Goal: Transaction & Acquisition: Purchase product/service

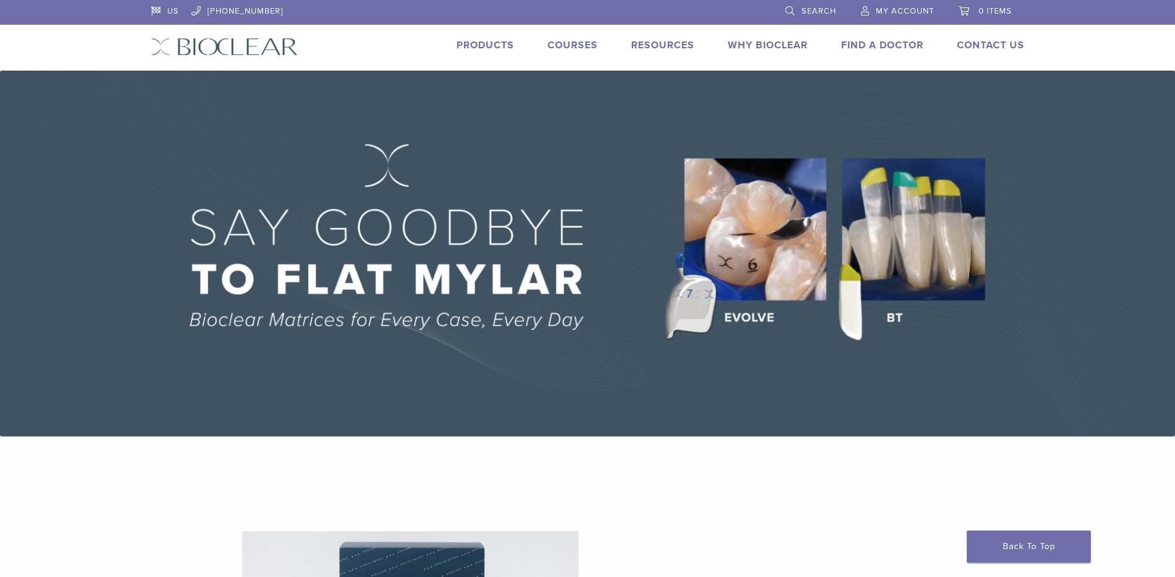
scroll to position [289, 0]
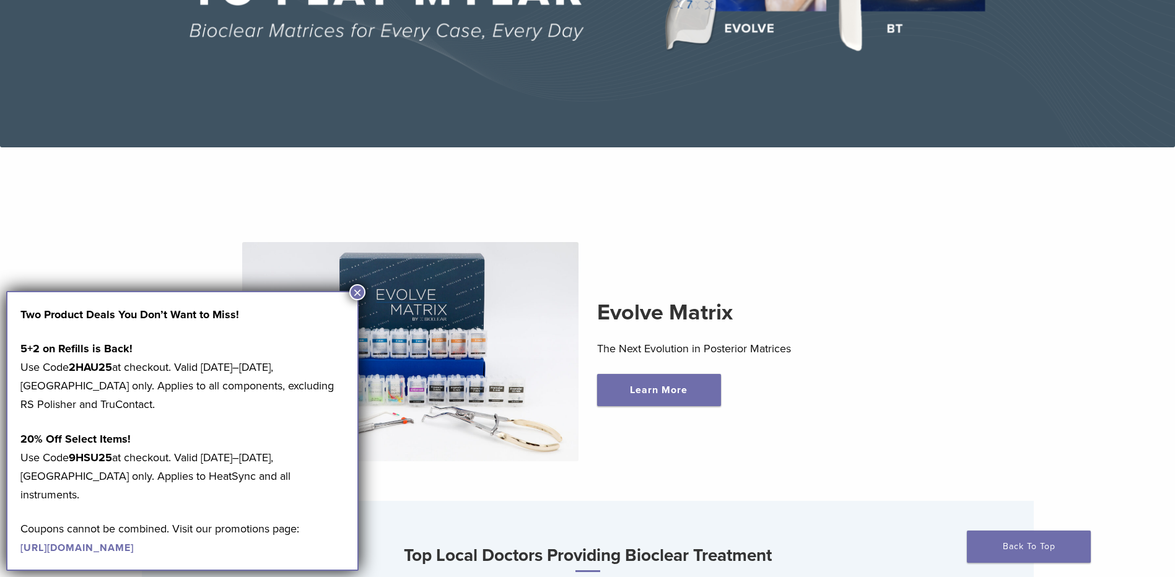
click at [354, 289] on button "×" at bounding box center [357, 292] width 16 height 16
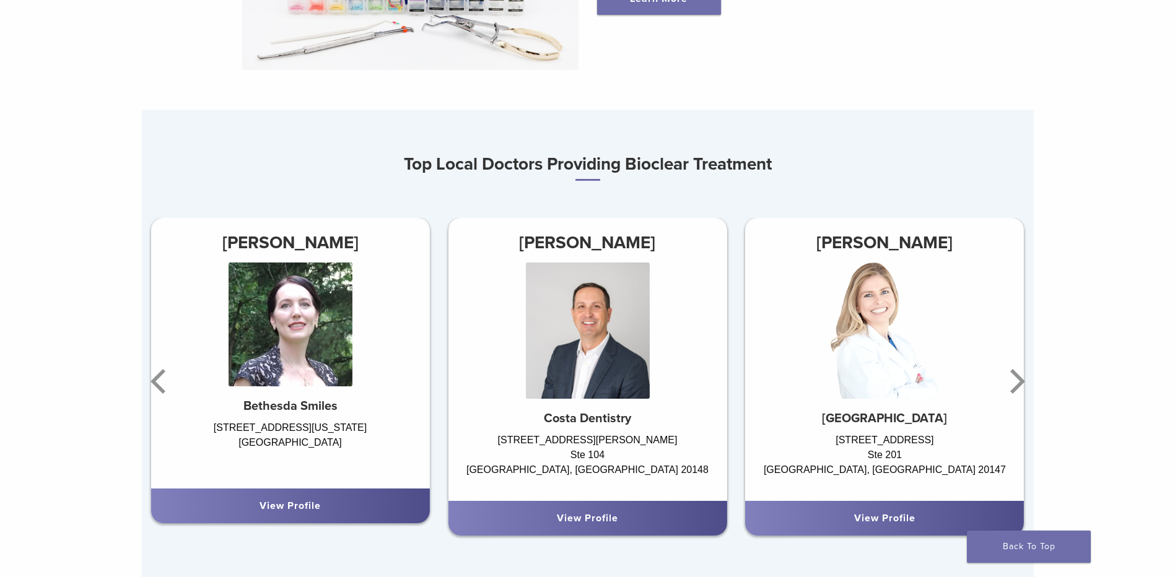
scroll to position [723, 0]
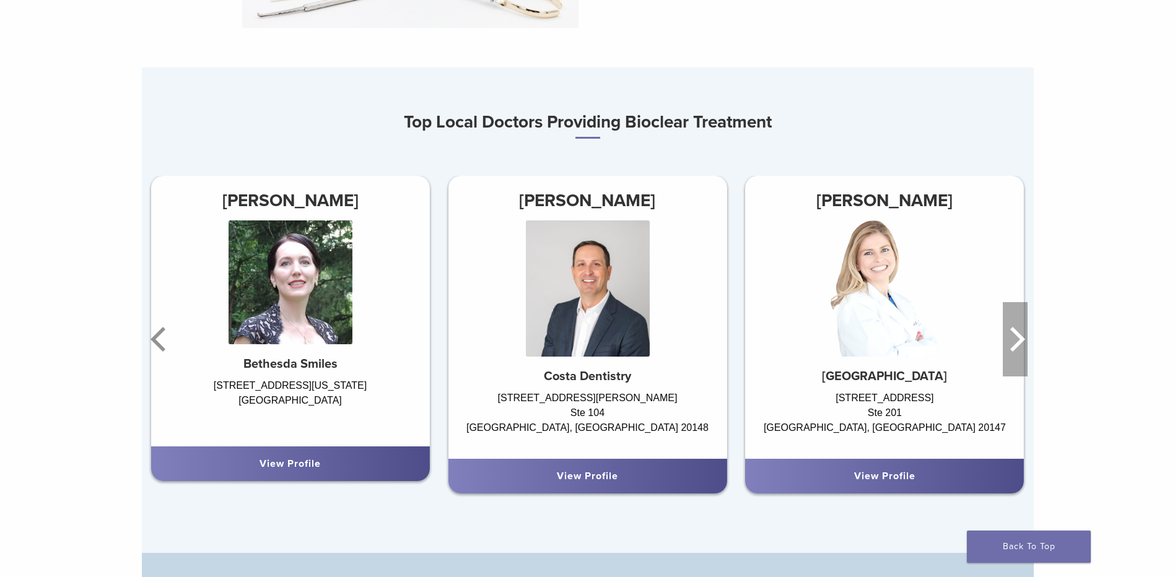
click at [1009, 344] on icon "Next" at bounding box center [1014, 339] width 25 height 74
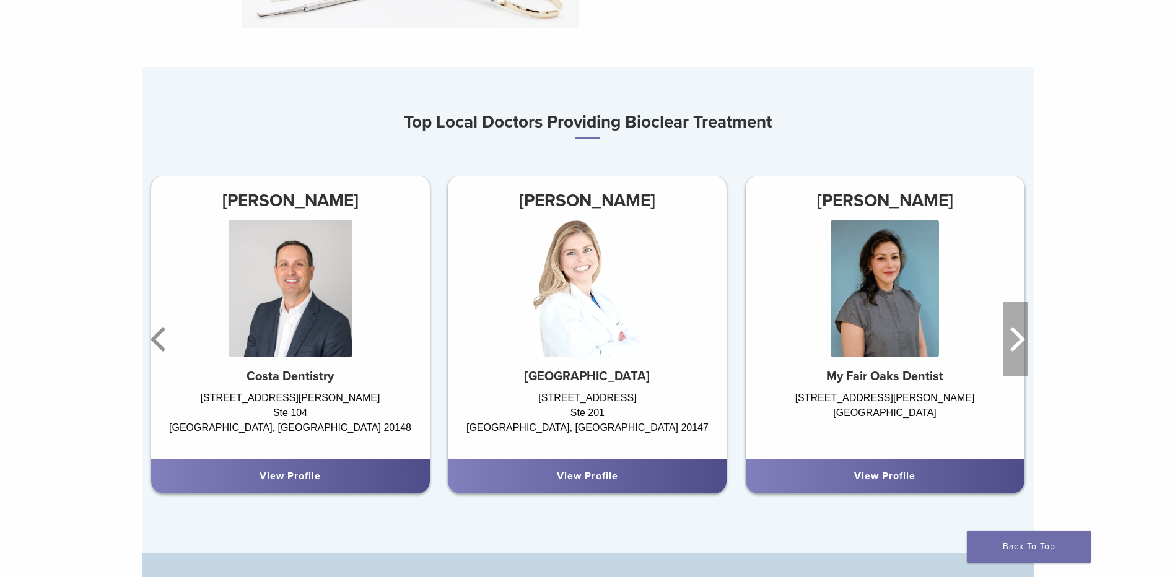
click at [1009, 344] on icon "Next" at bounding box center [1014, 339] width 25 height 74
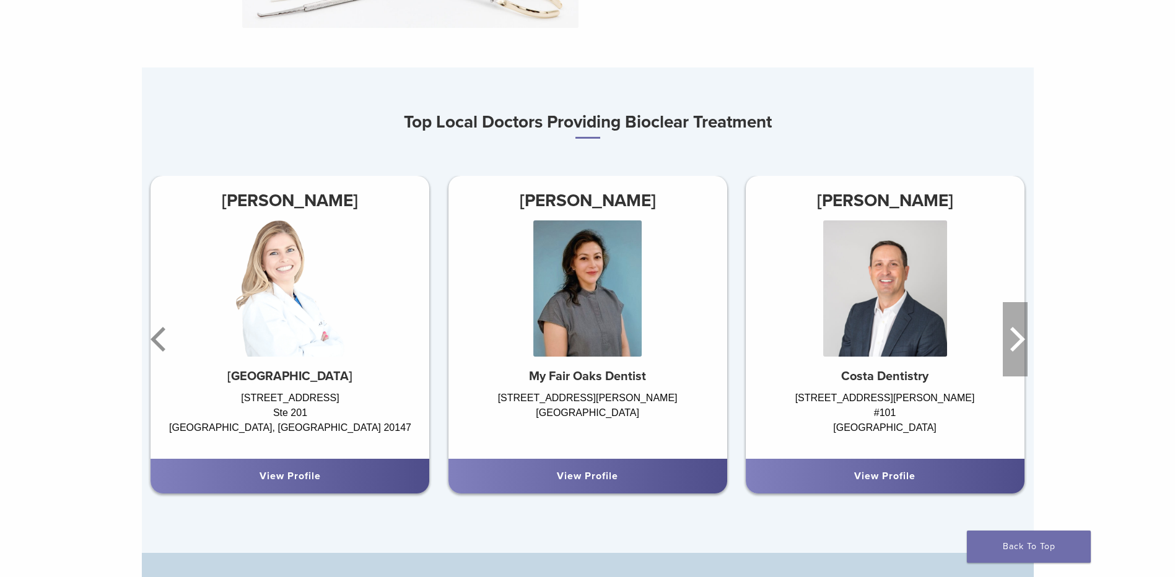
click at [1009, 344] on icon "Next" at bounding box center [1014, 339] width 25 height 74
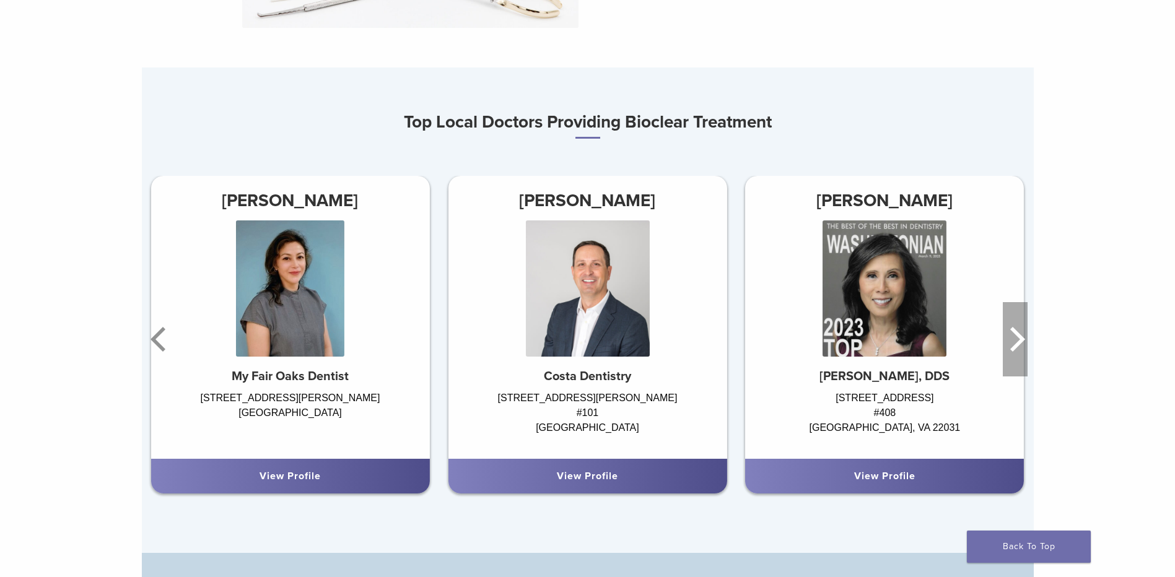
click at [1009, 344] on icon "Next" at bounding box center [1014, 339] width 25 height 74
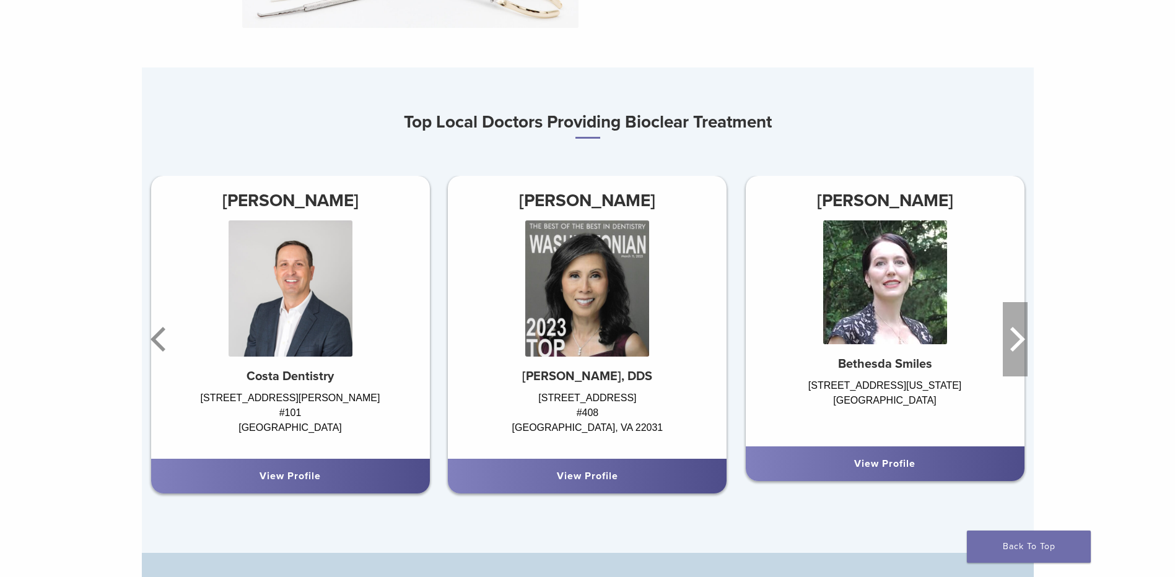
click at [1009, 344] on icon "Next" at bounding box center [1014, 339] width 25 height 74
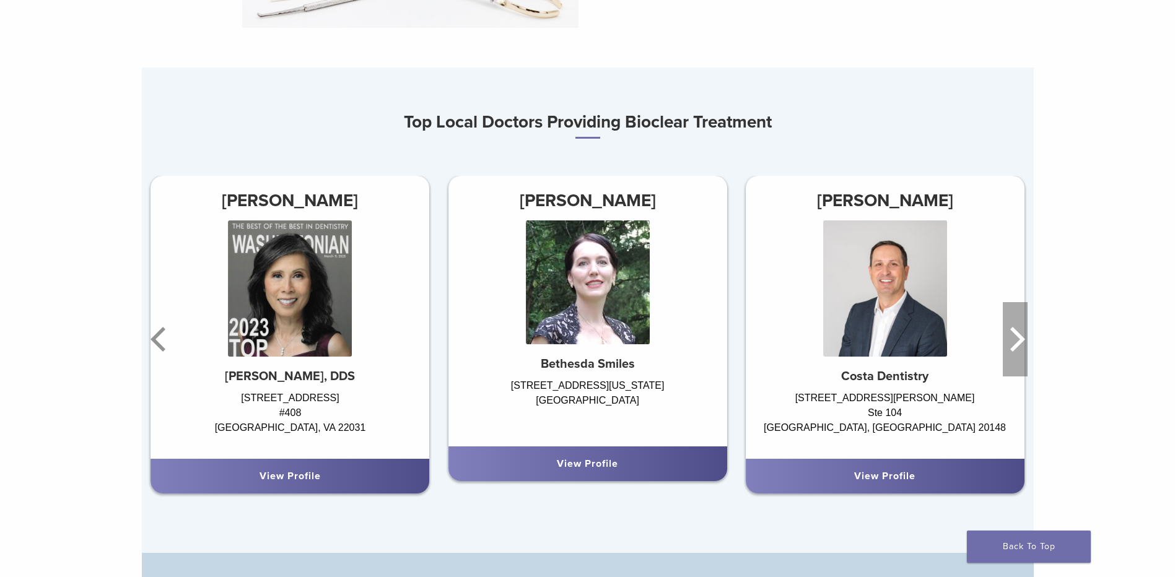
click at [1009, 344] on icon "Next" at bounding box center [1014, 339] width 25 height 74
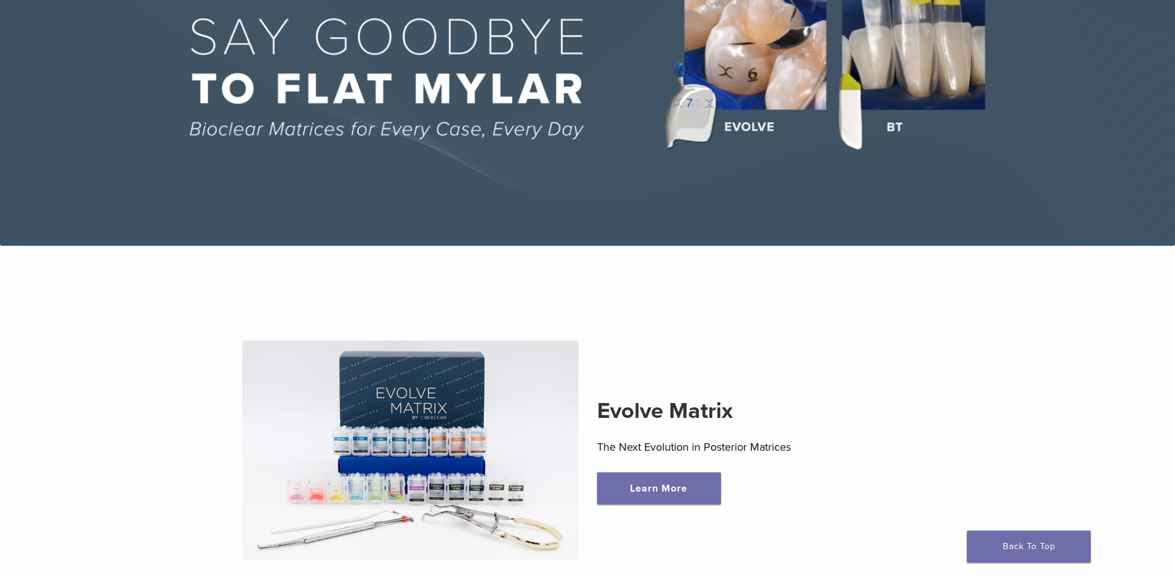
scroll to position [0, 0]
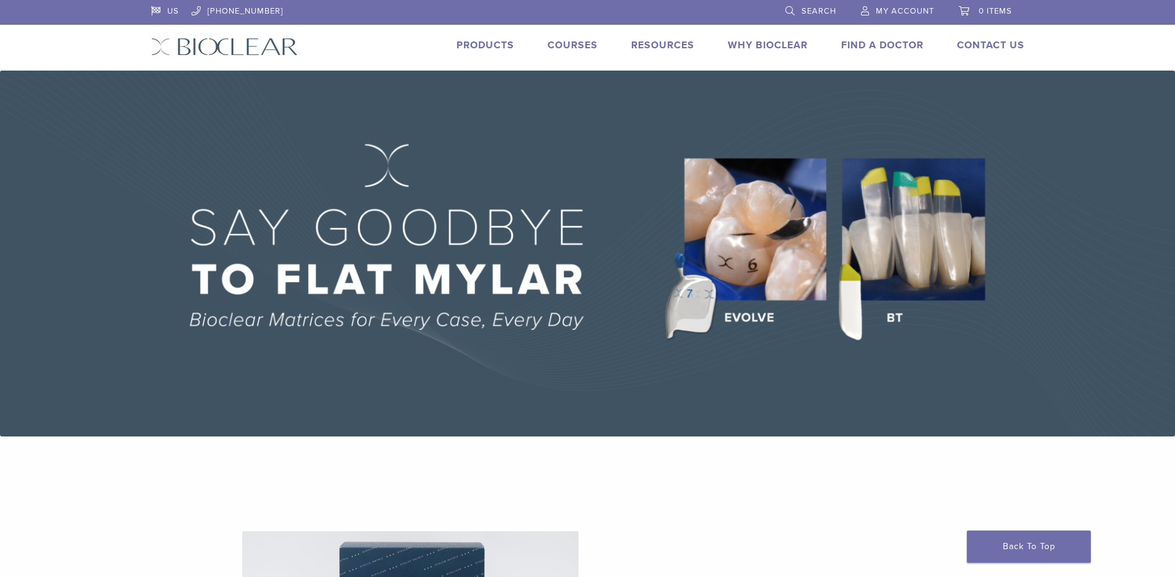
click at [485, 45] on link "Products" at bounding box center [485, 45] width 58 height 12
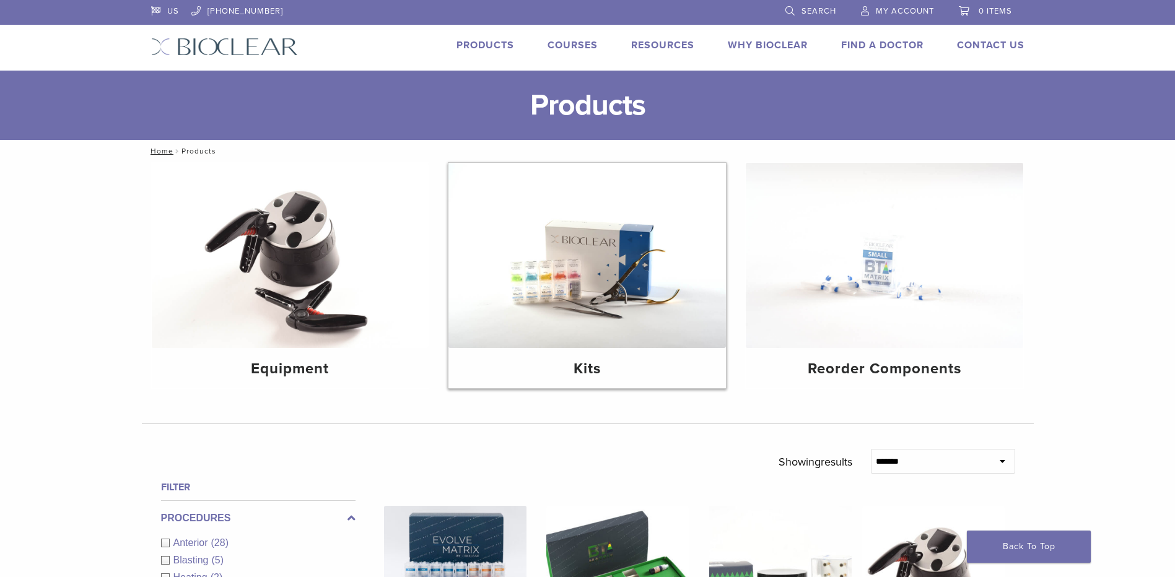
click at [557, 286] on img at bounding box center [586, 255] width 277 height 185
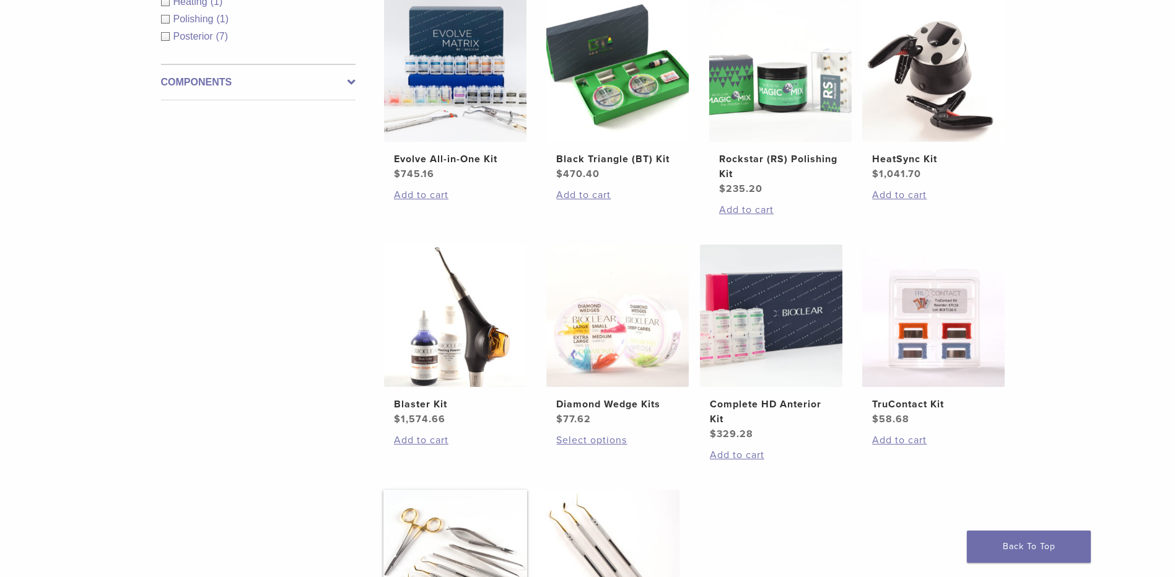
scroll to position [144, 0]
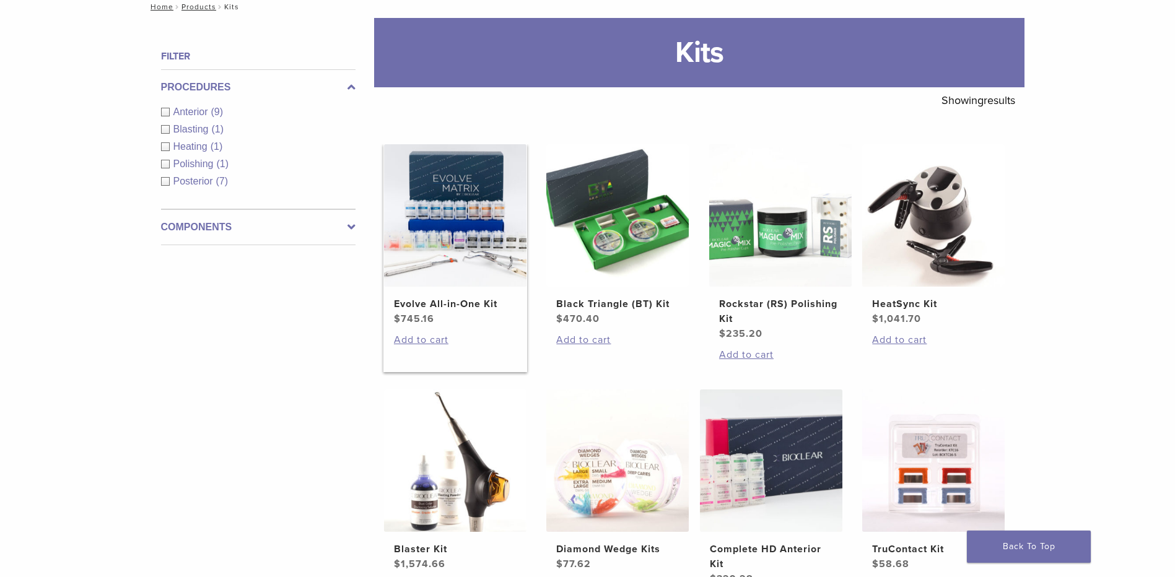
click at [485, 228] on img at bounding box center [455, 215] width 142 height 142
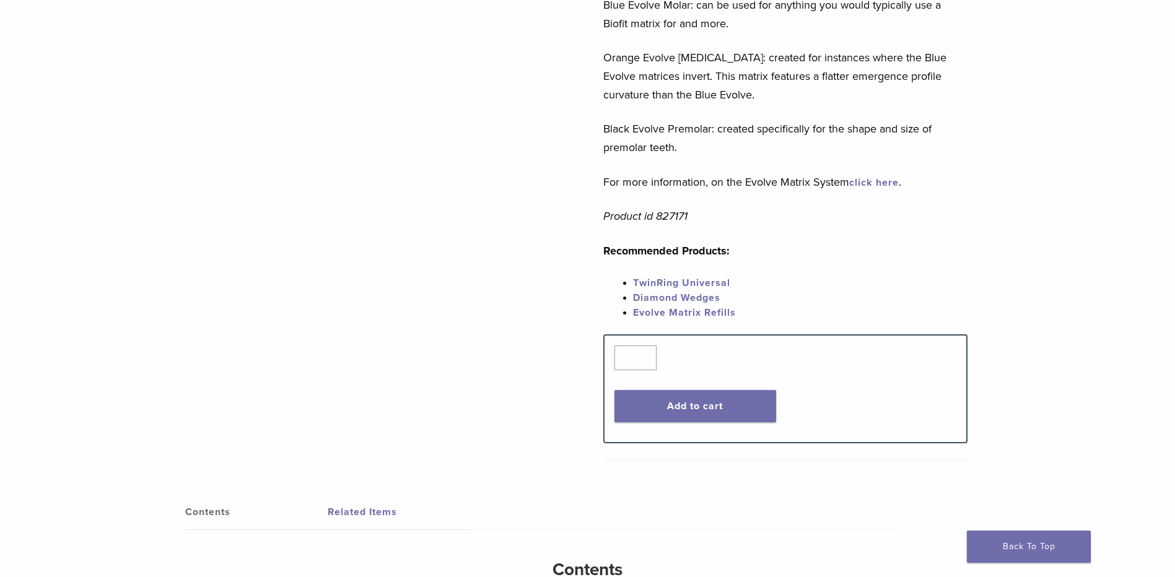
scroll to position [578, 0]
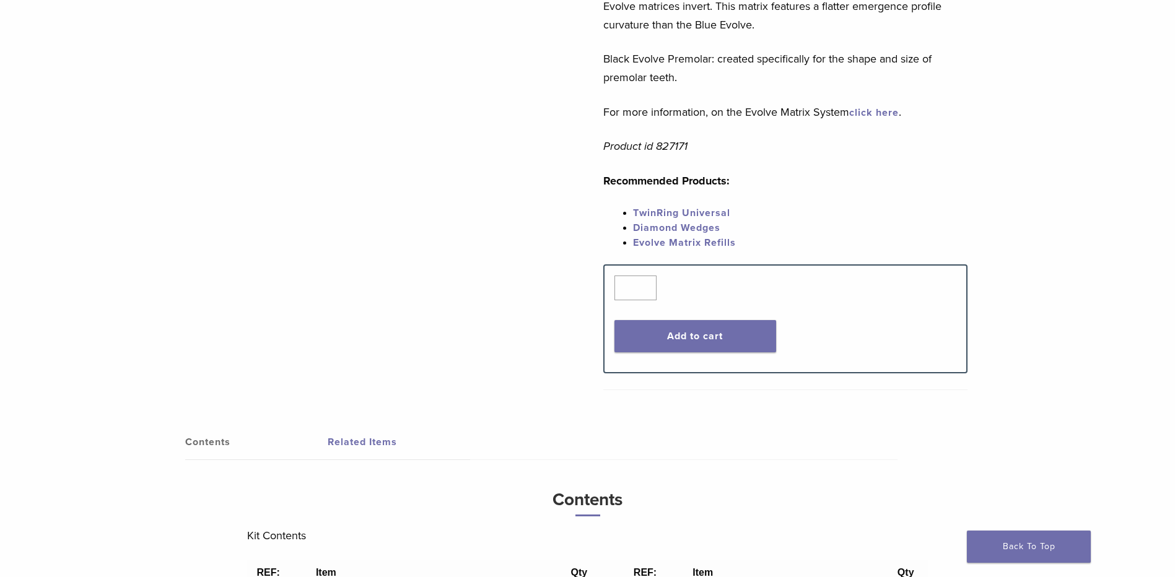
click at [692, 212] on link "TwinRing Universal" at bounding box center [681, 213] width 97 height 12
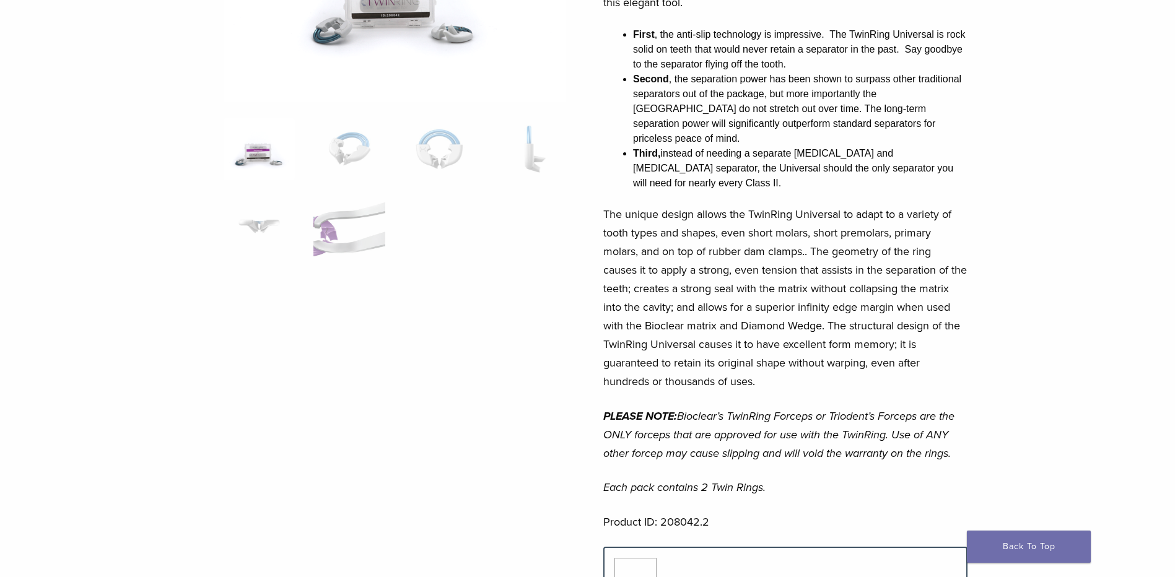
scroll to position [433, 0]
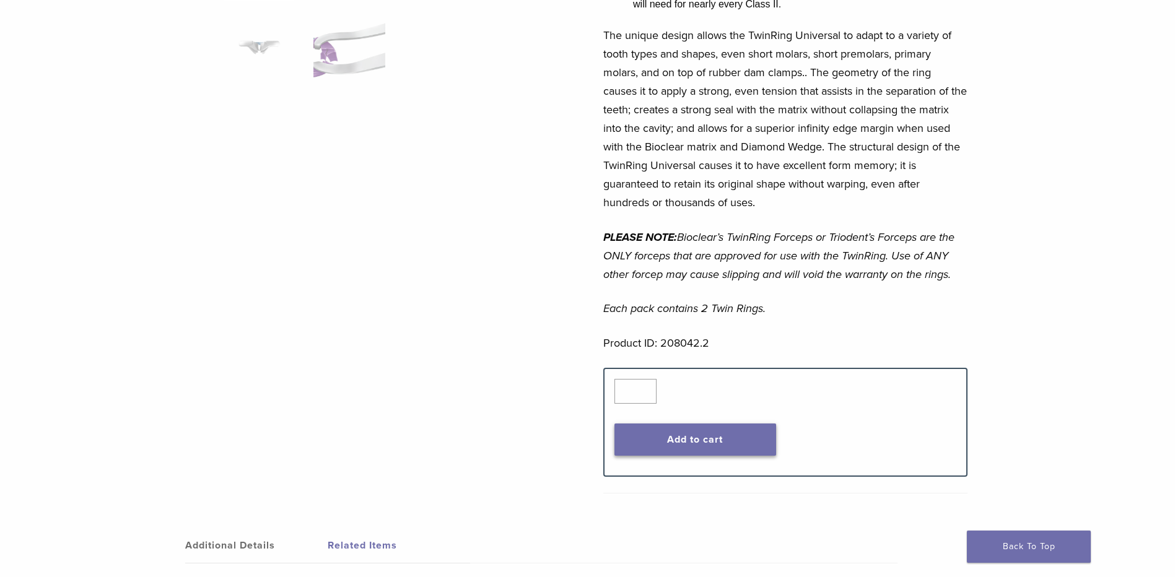
click at [700, 423] on button "Add to cart" at bounding box center [695, 439] width 162 height 32
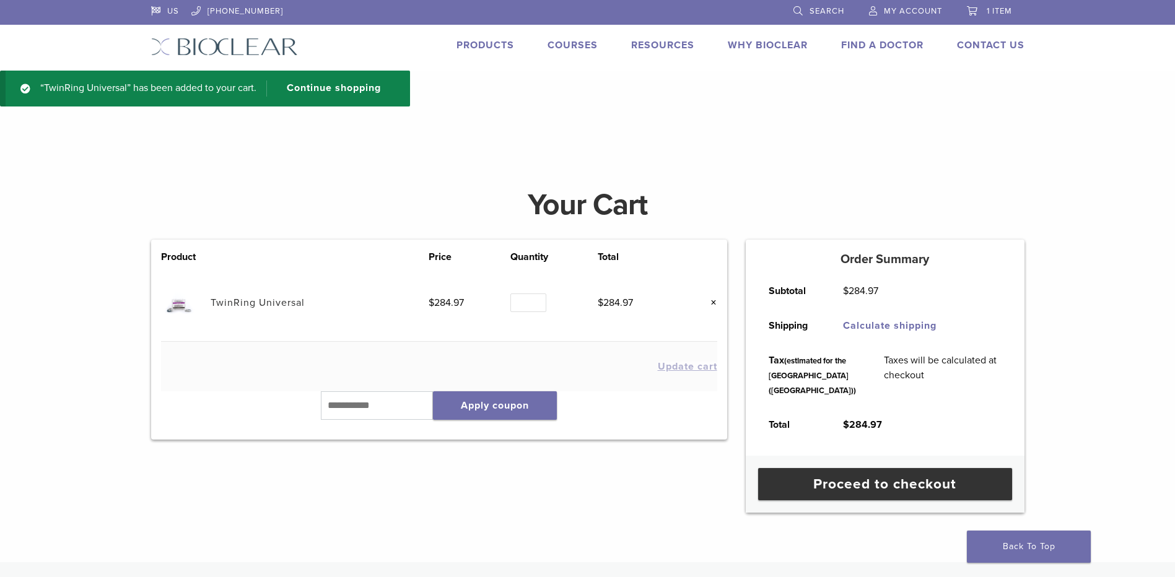
click at [492, 44] on link "Products" at bounding box center [485, 45] width 58 height 12
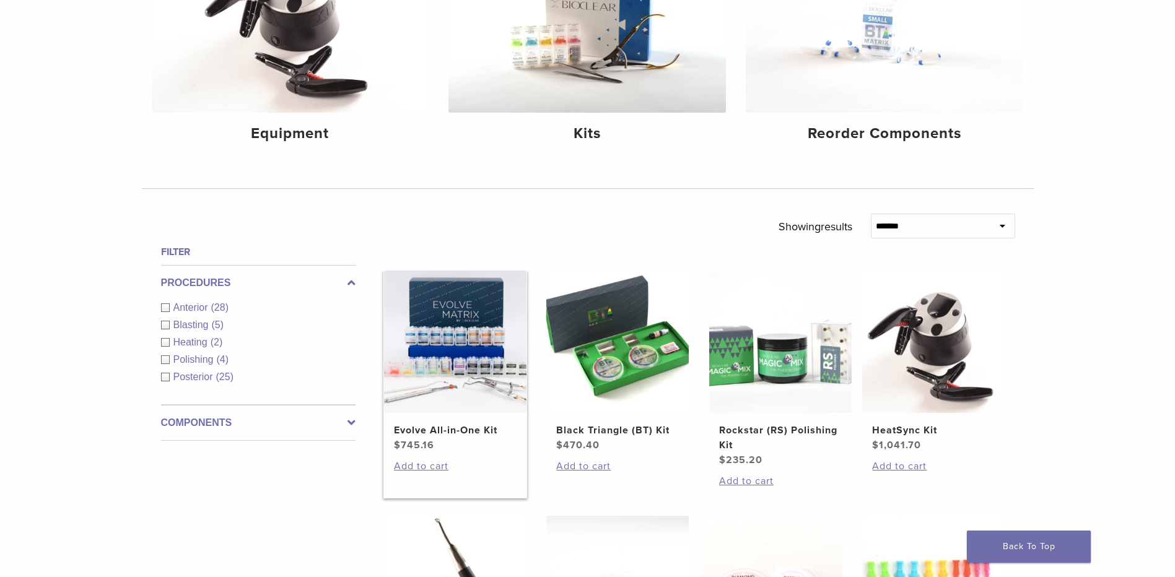
scroll to position [289, 0]
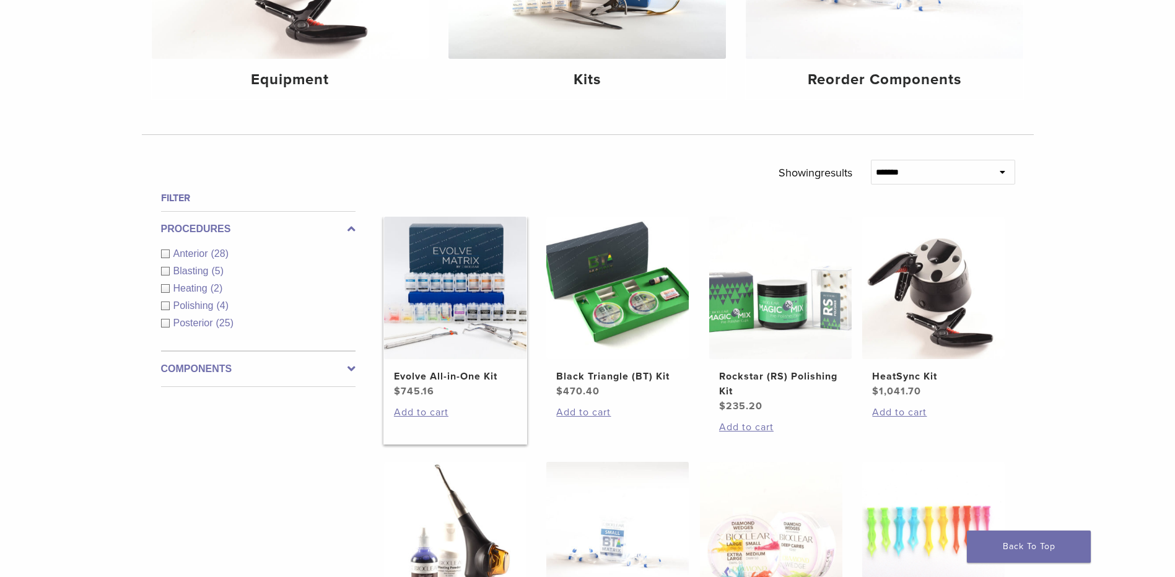
click at [471, 294] on img at bounding box center [455, 288] width 142 height 142
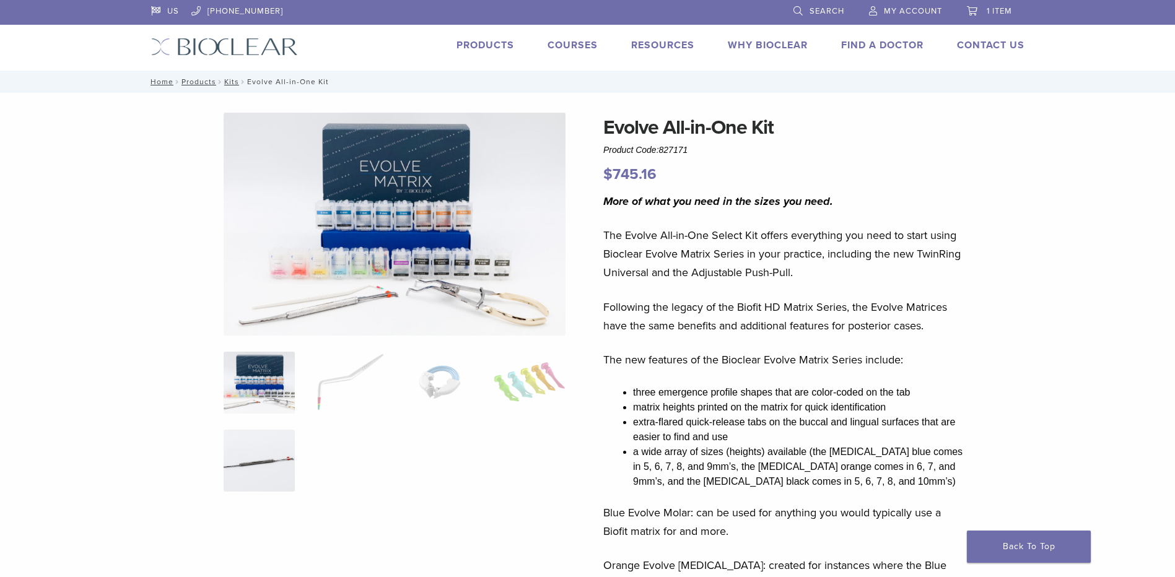
click at [280, 465] on img at bounding box center [259, 461] width 71 height 62
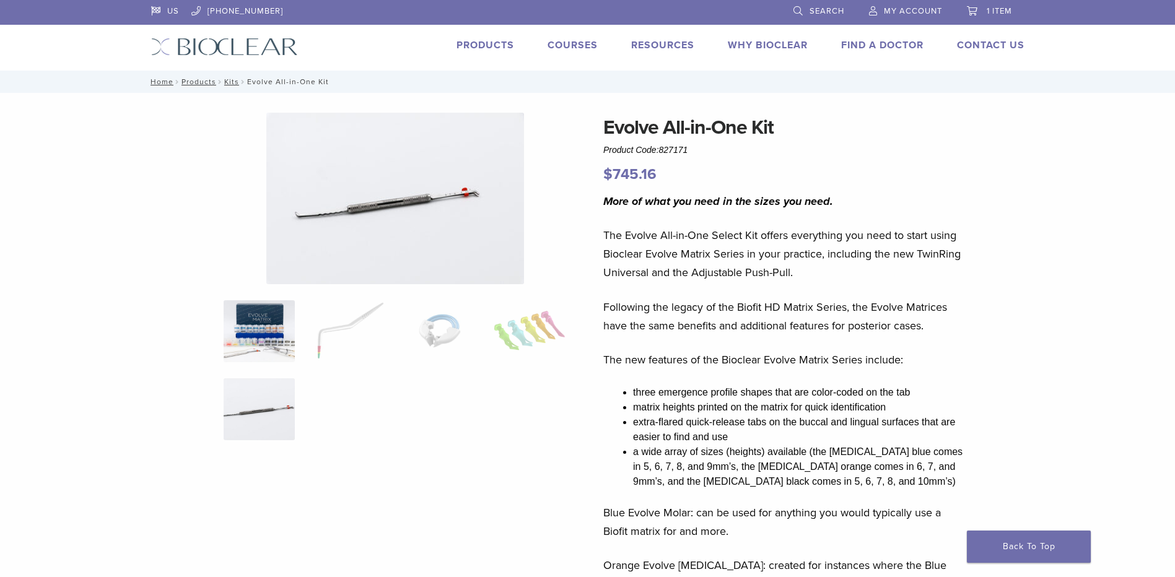
click at [256, 326] on img at bounding box center [259, 331] width 71 height 62
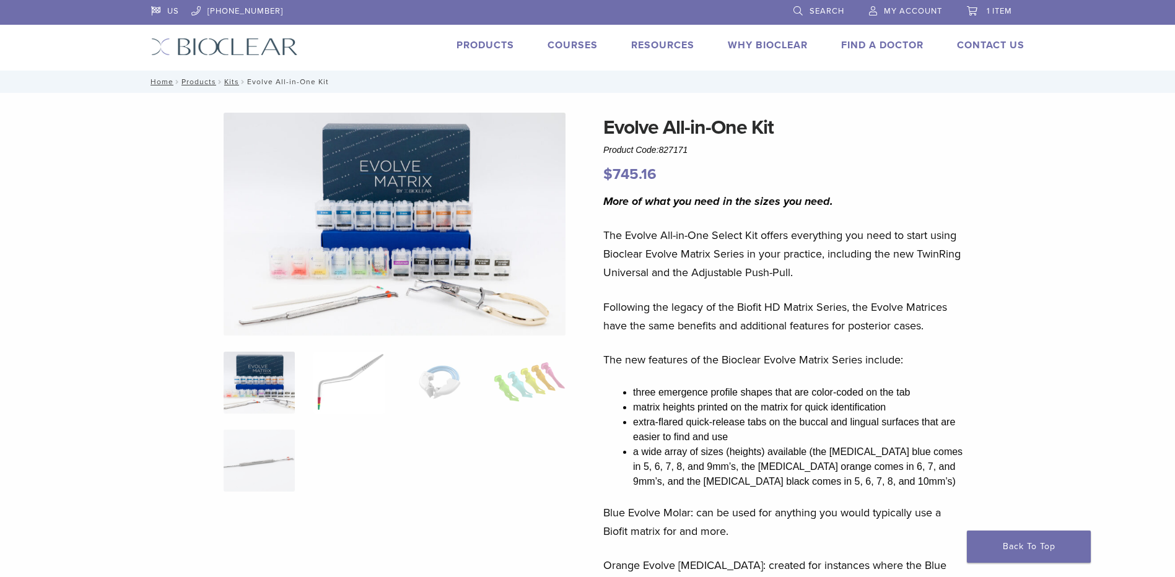
click at [332, 383] on img at bounding box center [348, 383] width 71 height 62
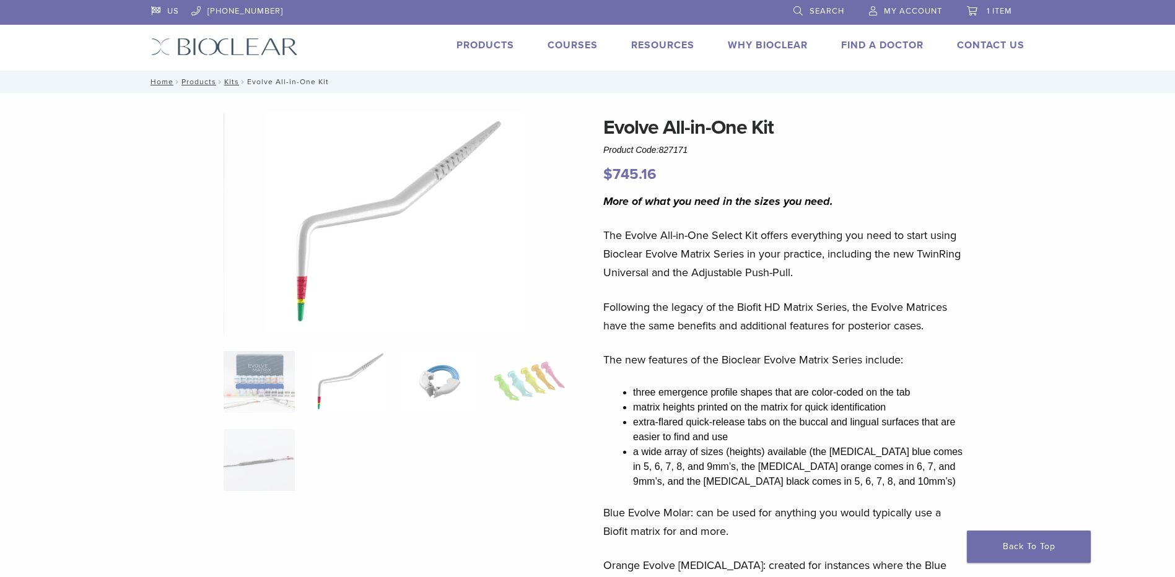
click at [440, 378] on img at bounding box center [439, 382] width 71 height 62
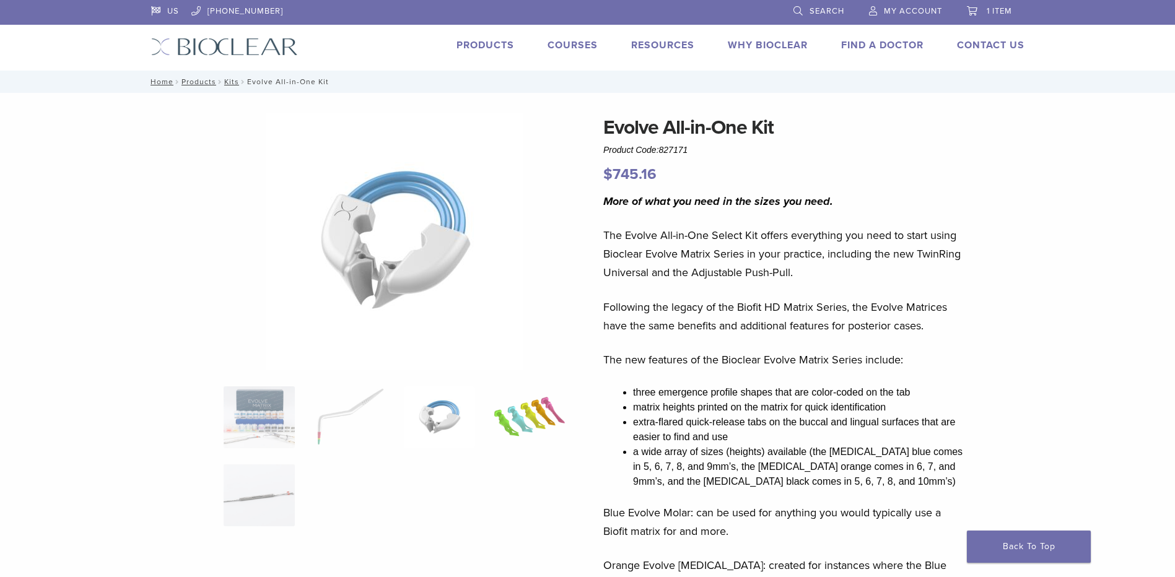
click at [519, 418] on img at bounding box center [528, 417] width 71 height 62
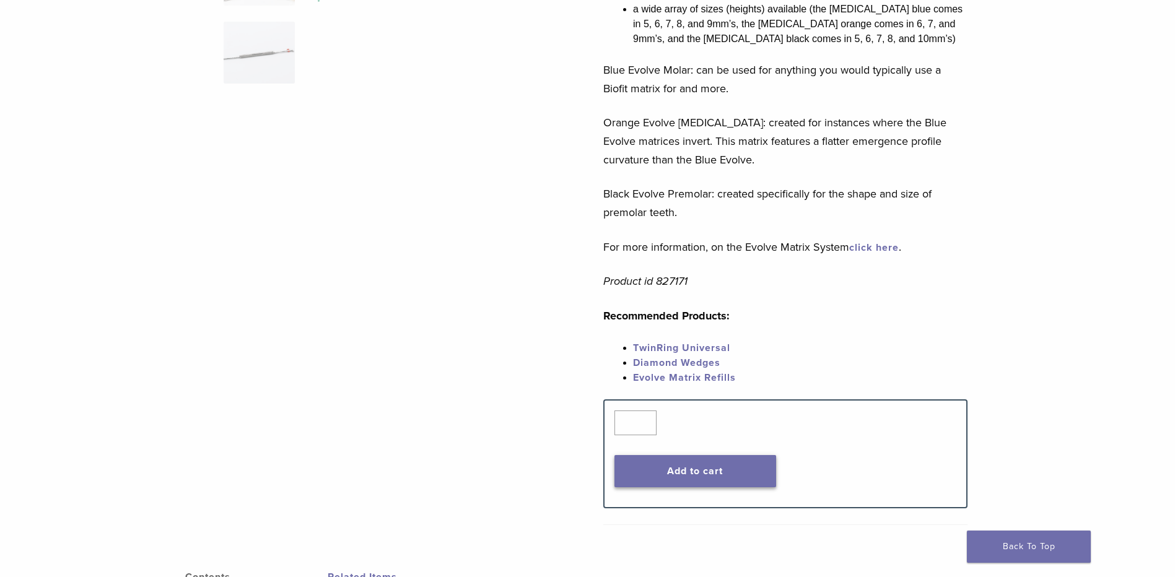
scroll to position [578, 0]
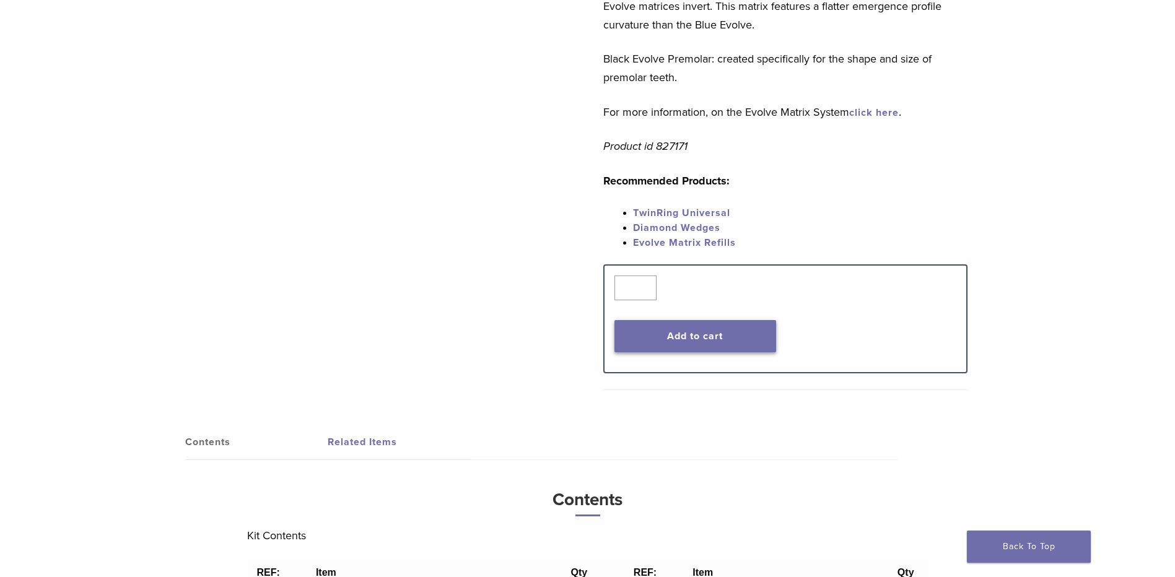
click at [662, 335] on button "Add to cart" at bounding box center [695, 336] width 162 height 32
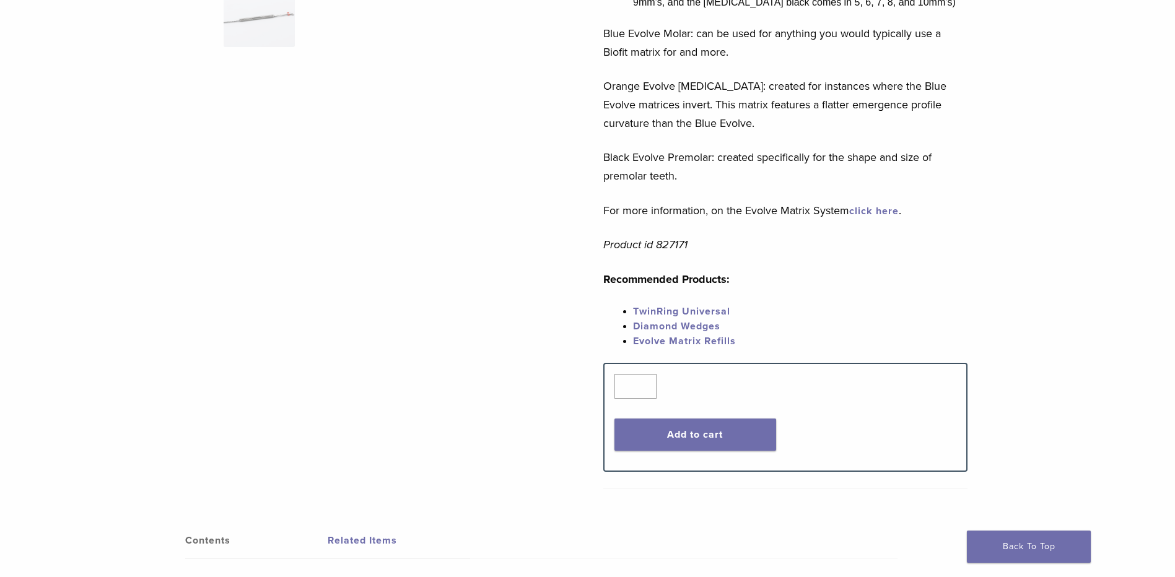
scroll to position [433, 0]
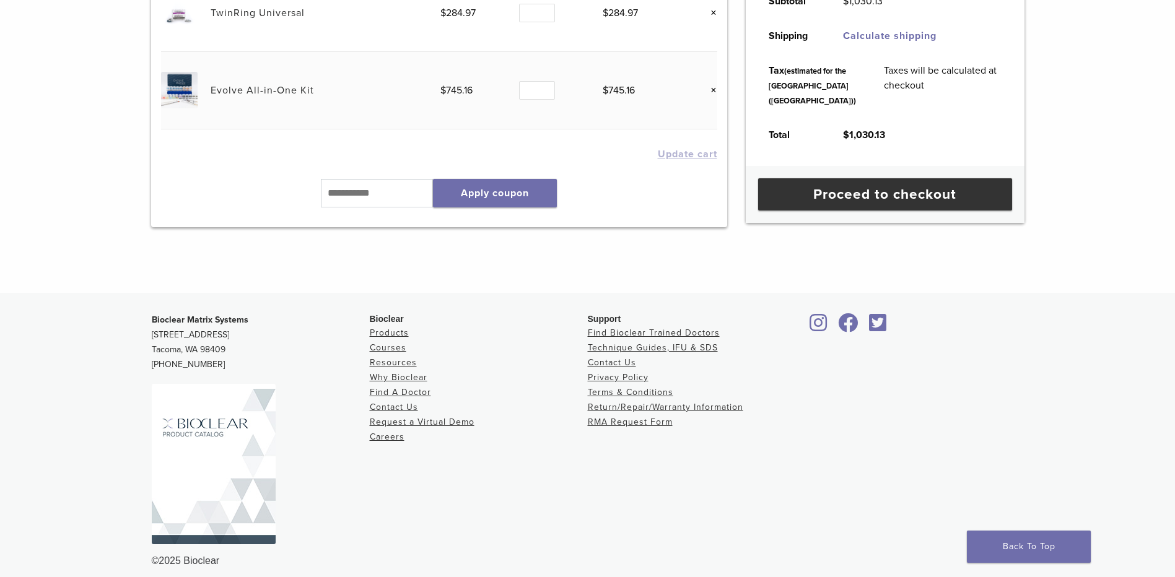
scroll to position [311, 0]
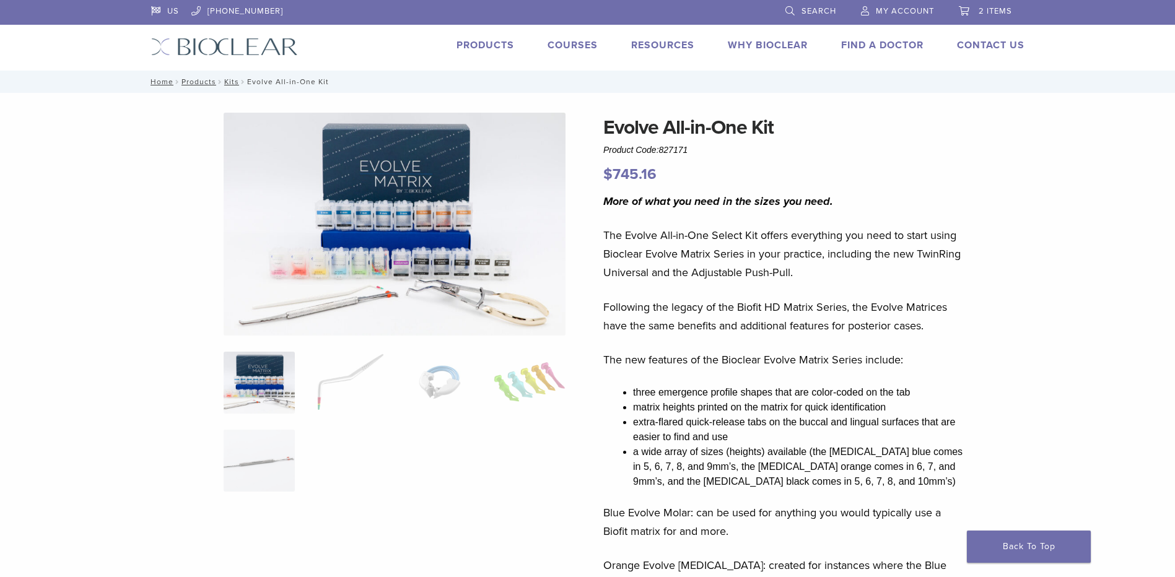
click at [439, 265] on img at bounding box center [395, 224] width 342 height 223
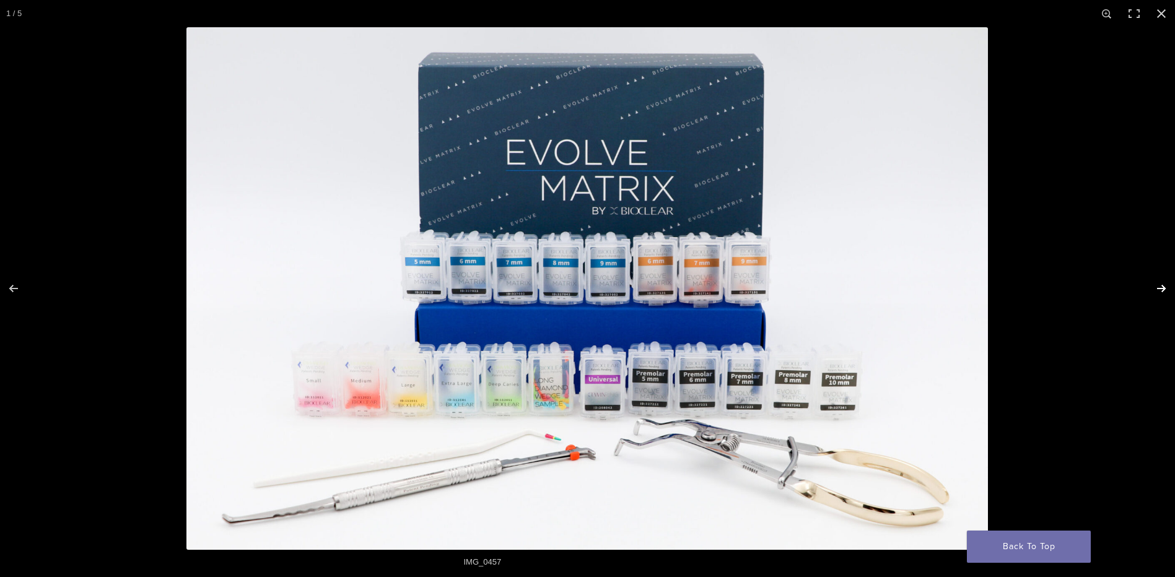
click at [1164, 288] on button "Next (arrow right)" at bounding box center [1152, 289] width 43 height 62
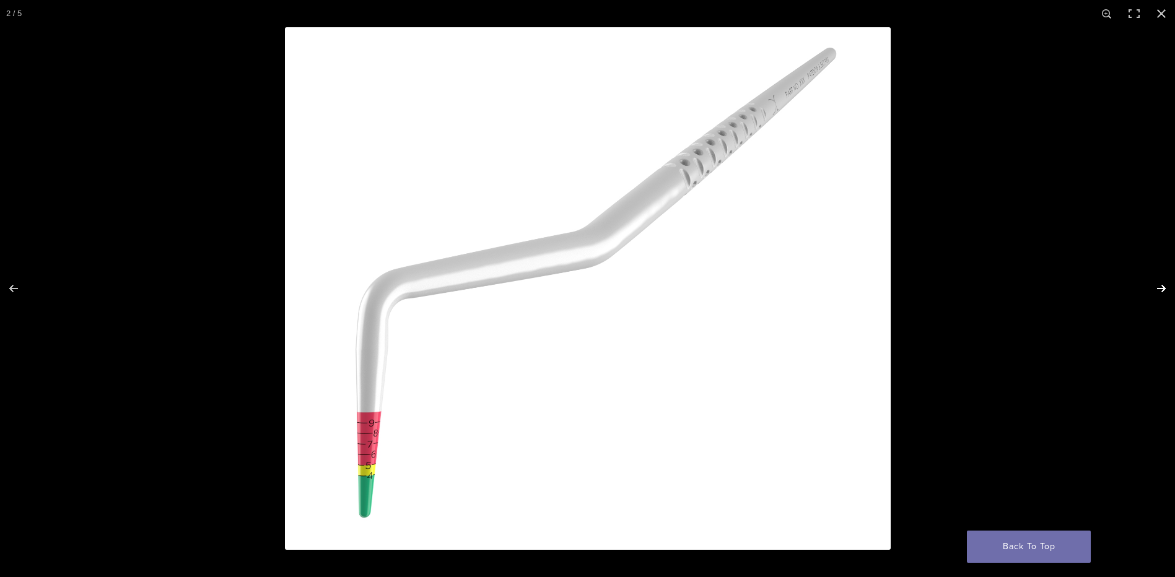
click at [1164, 288] on button "Next (arrow right)" at bounding box center [1152, 289] width 43 height 62
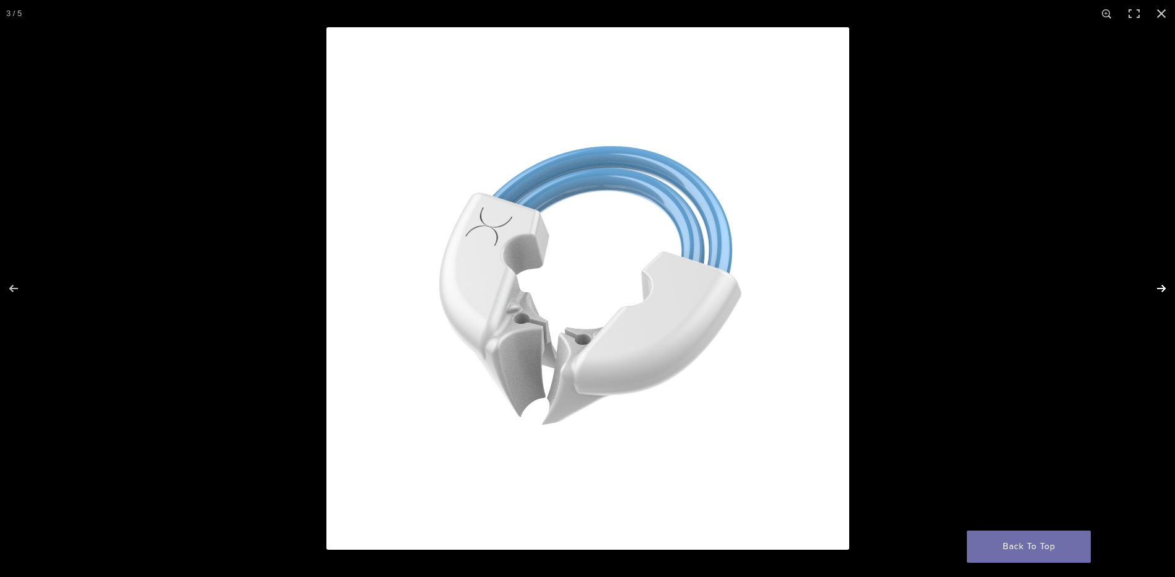
click at [1164, 288] on button "Next (arrow right)" at bounding box center [1152, 289] width 43 height 62
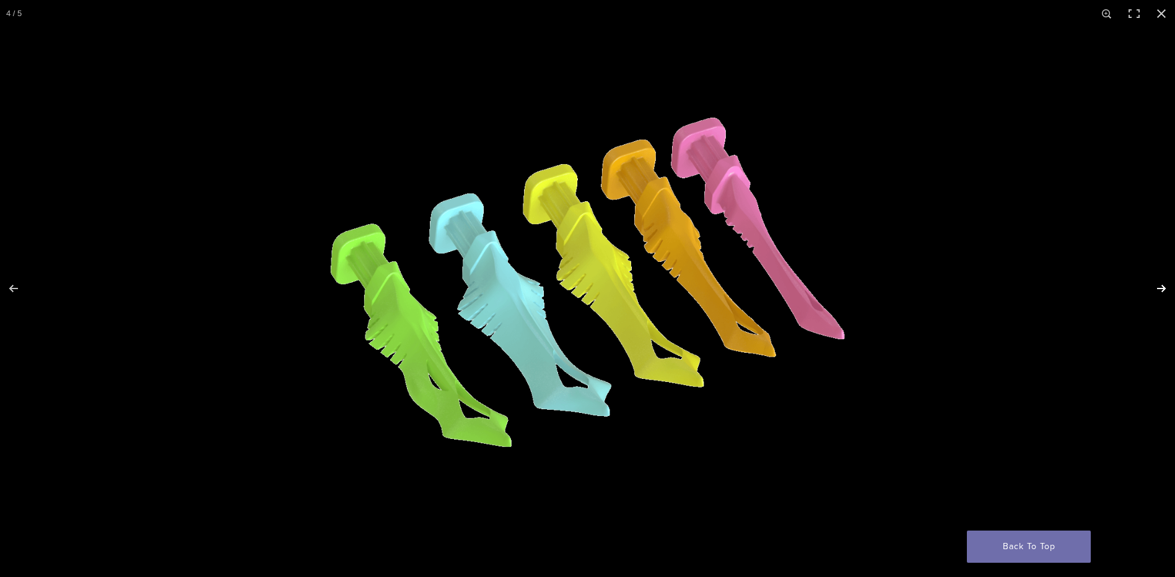
click at [1164, 288] on button "Next (arrow right)" at bounding box center [1152, 289] width 43 height 62
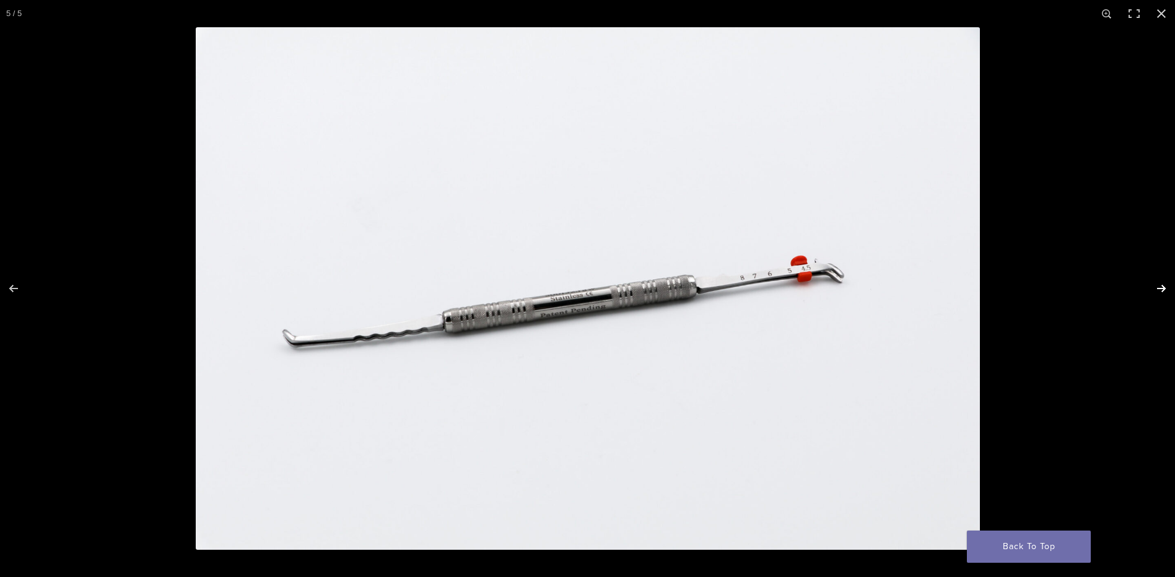
click at [1164, 288] on button "Next (arrow right)" at bounding box center [1152, 289] width 43 height 62
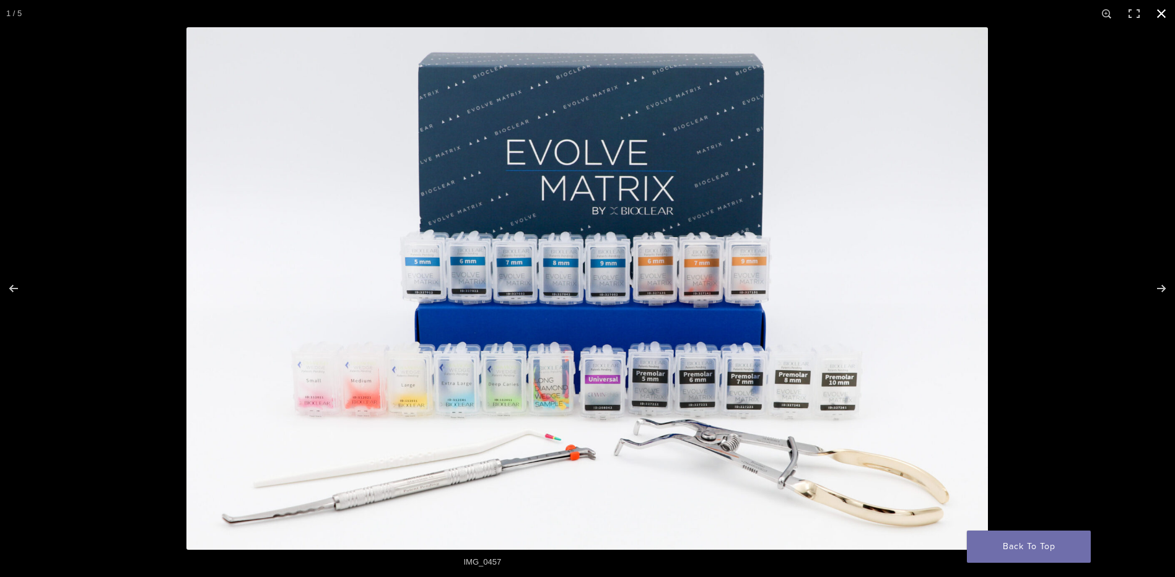
click at [1164, 15] on button "Close (Esc)" at bounding box center [1160, 13] width 27 height 27
